Goal: Task Accomplishment & Management: Manage account settings

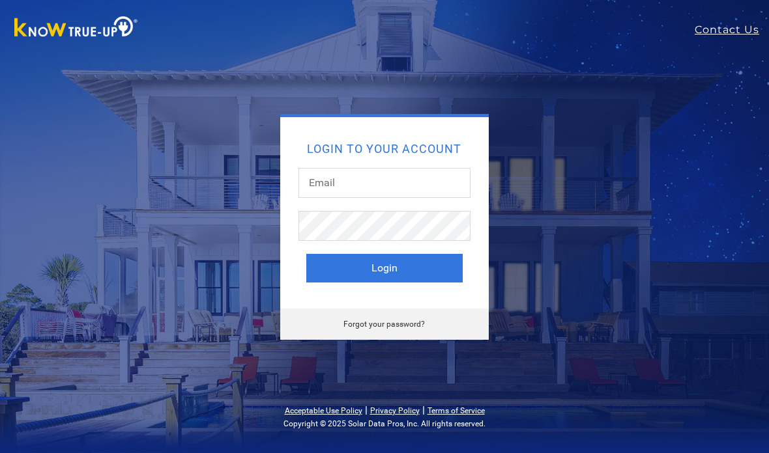
click at [572, 345] on div "Login to your account Login Forgot your password?" at bounding box center [384, 226] width 769 height 453
click at [375, 183] on input "text" at bounding box center [384, 183] width 172 height 30
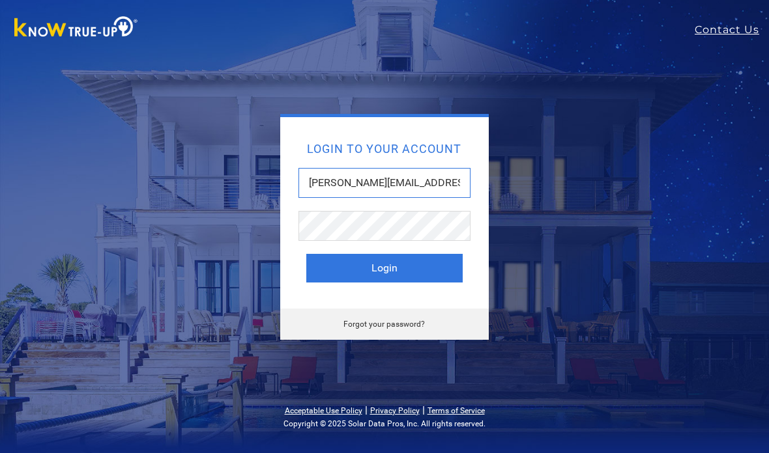
type input "[PERSON_NAME][EMAIL_ADDRESS][PERSON_NAME][DOMAIN_NAME]"
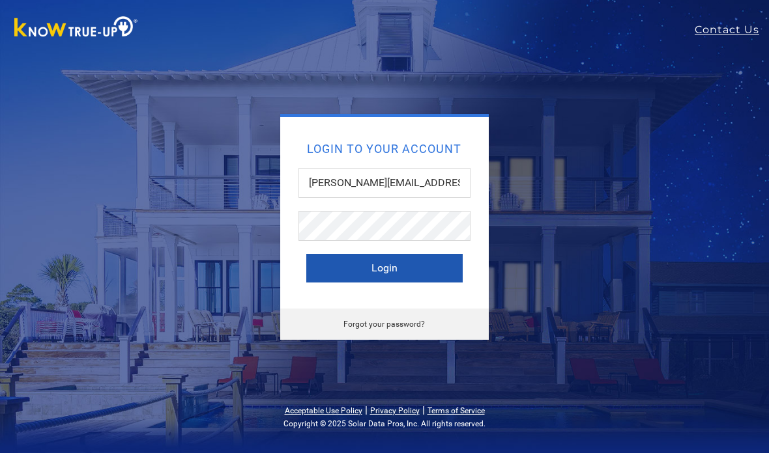
click at [373, 274] on button "Login" at bounding box center [384, 268] width 156 height 29
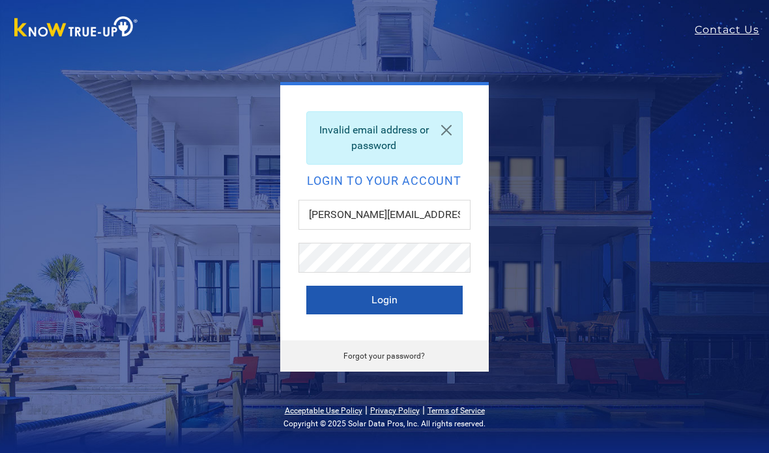
click at [364, 296] on button "Login" at bounding box center [384, 300] width 156 height 29
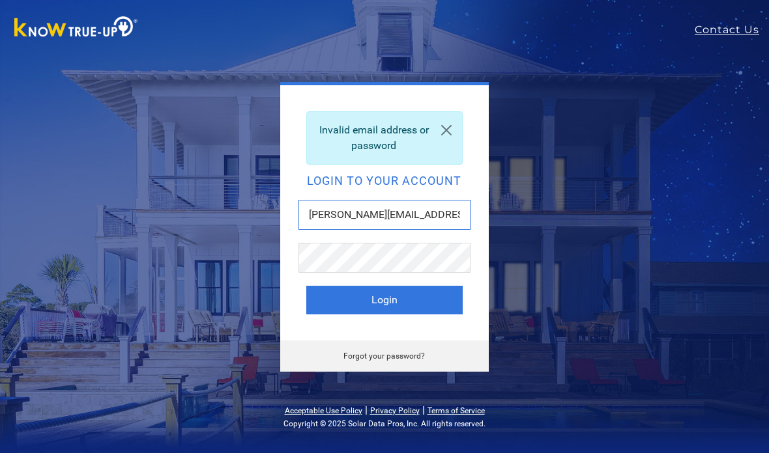
click at [330, 218] on input "Anthony.ramire@wdibsolar.com" at bounding box center [384, 215] width 172 height 30
click at [362, 211] on input "anthony.ramire@wdibsolar.com" at bounding box center [384, 215] width 172 height 30
type input "[PERSON_NAME][EMAIL_ADDRESS][PERSON_NAME][DOMAIN_NAME]"
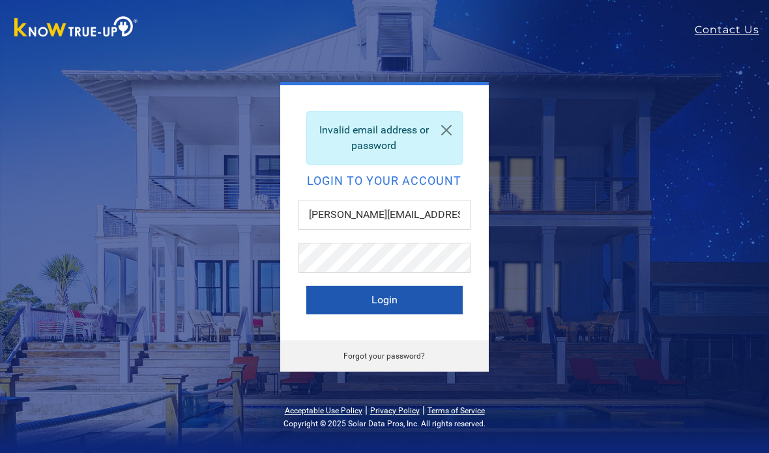
click at [388, 298] on button "Login" at bounding box center [384, 300] width 156 height 29
click at [365, 303] on button "Login" at bounding box center [384, 300] width 156 height 29
click at [566, 95] on div "Invalid email address or password Login to your account [PERSON_NAME][EMAIL_ADD…" at bounding box center [384, 227] width 417 height 290
